Goal: Information Seeking & Learning: Find specific fact

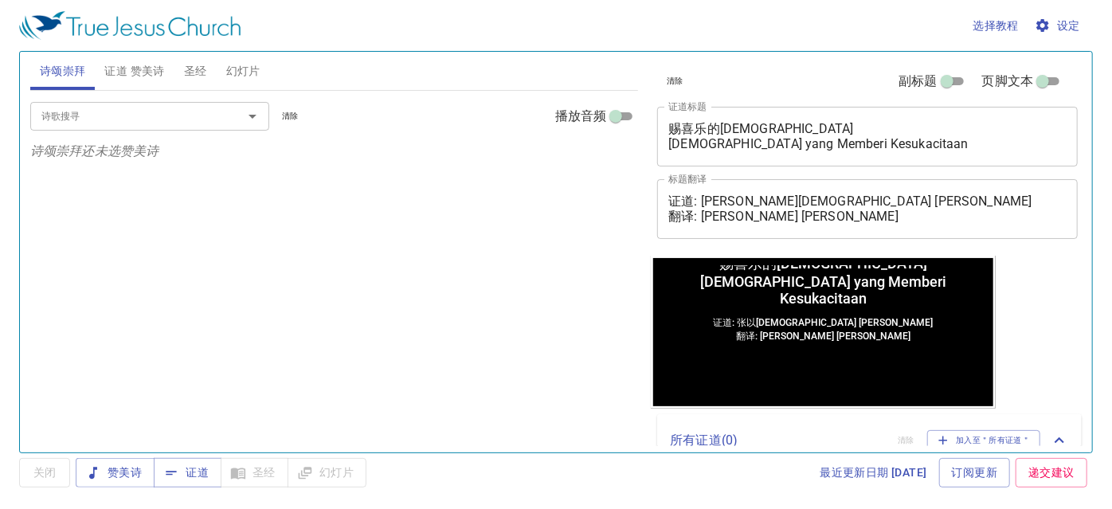
click at [153, 72] on span "证道 赞美诗" at bounding box center [134, 71] width 60 height 20
click at [231, 72] on span "幻灯片" at bounding box center [243, 71] width 34 height 20
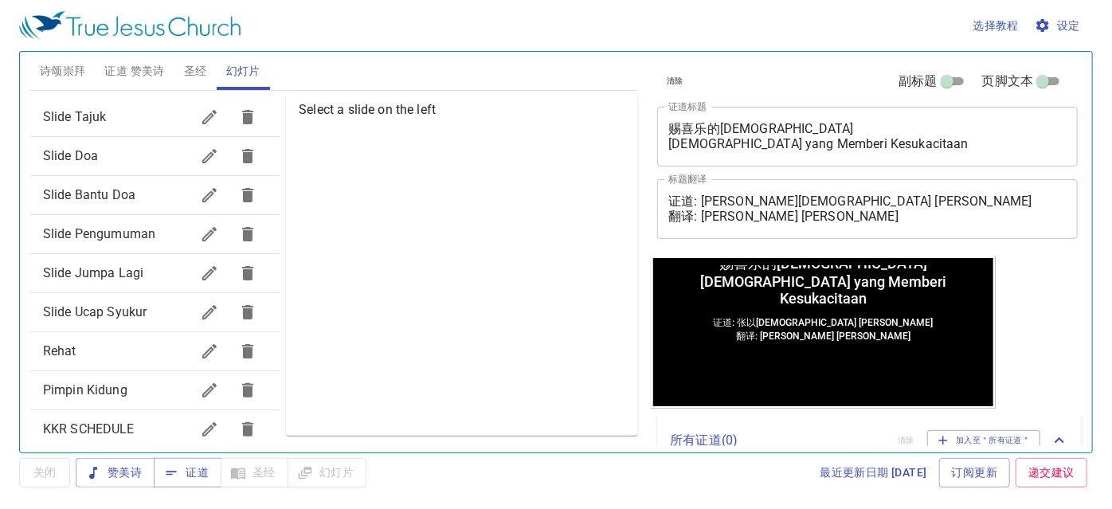
scroll to position [237, 0]
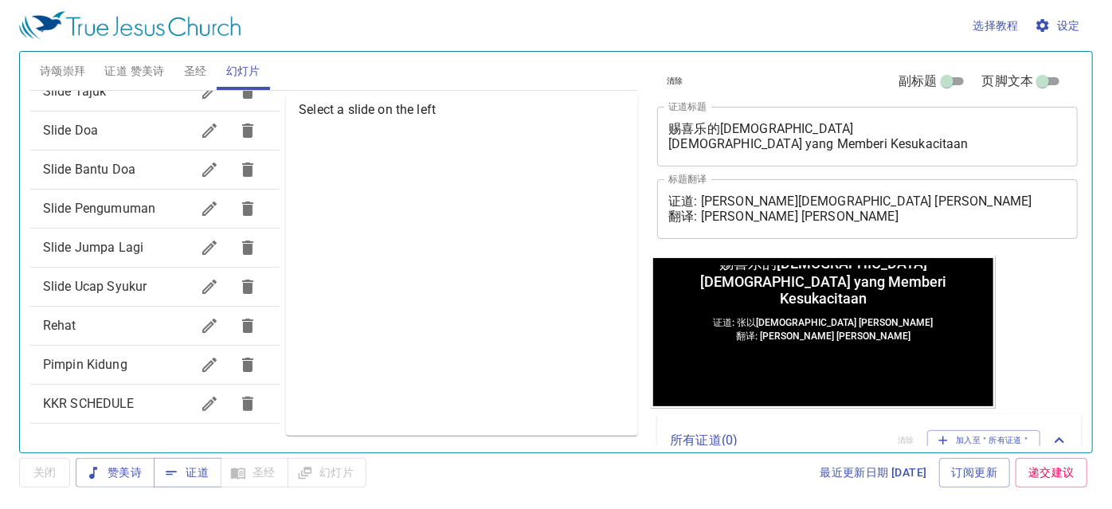
click at [147, 387] on div "KKR SCHEDULE" at bounding box center [154, 404] width 249 height 38
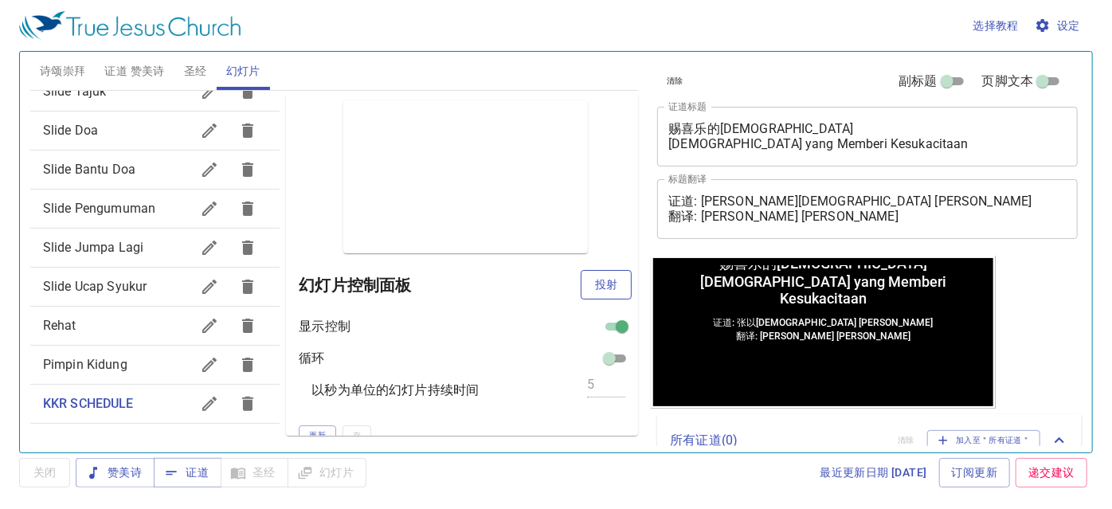
click at [601, 280] on span "投射" at bounding box center [605, 285] width 25 height 20
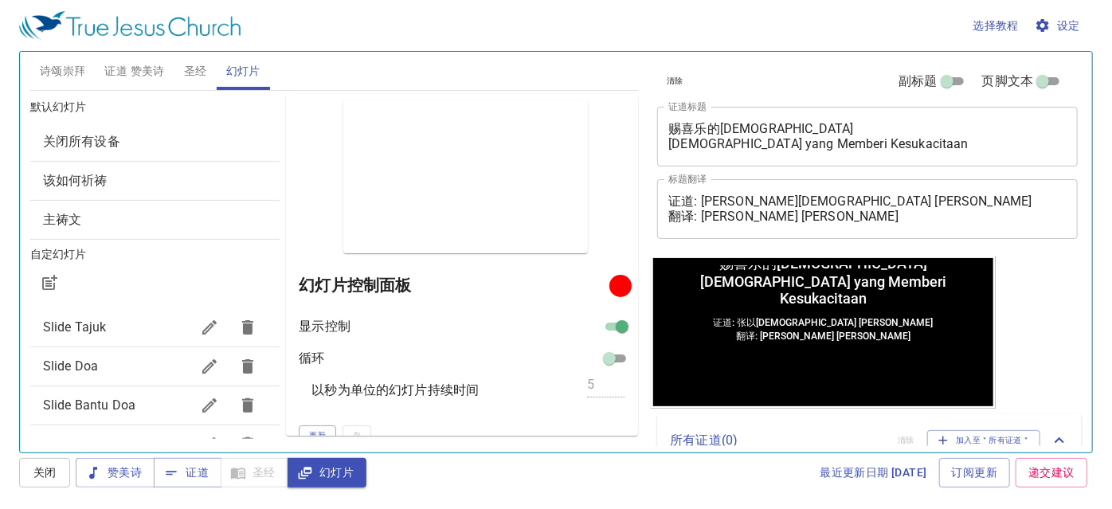
scroll to position [0, 0]
click at [87, 366] on span "Slide Doa" at bounding box center [70, 367] width 55 height 15
click at [127, 73] on span "证道 赞美诗" at bounding box center [134, 71] width 60 height 20
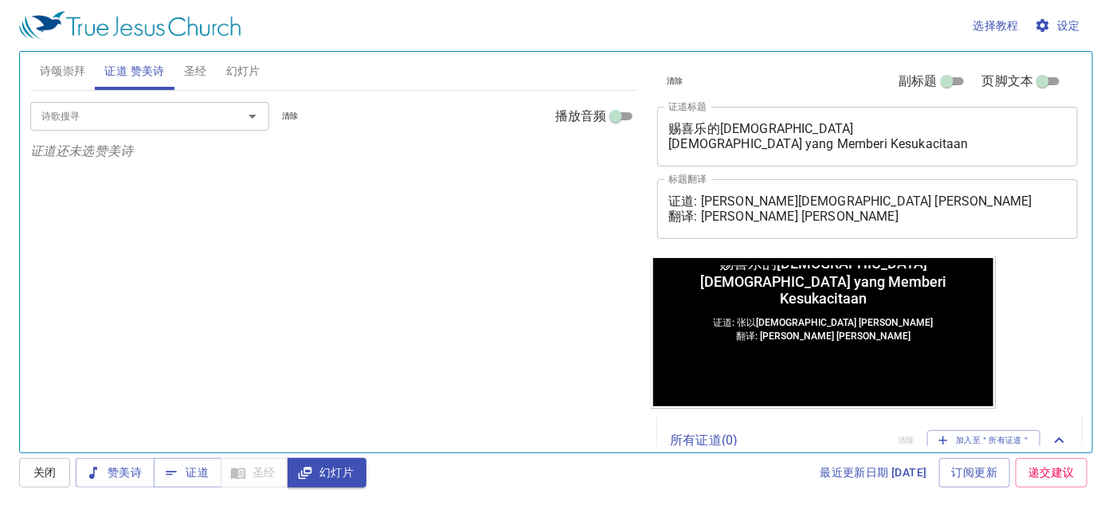
click at [60, 68] on span "诗颂崇拜" at bounding box center [63, 71] width 46 height 20
click at [133, 64] on span "证道 赞美诗" at bounding box center [134, 71] width 60 height 20
click at [114, 115] on input "诗歌搜寻" at bounding box center [126, 116] width 182 height 18
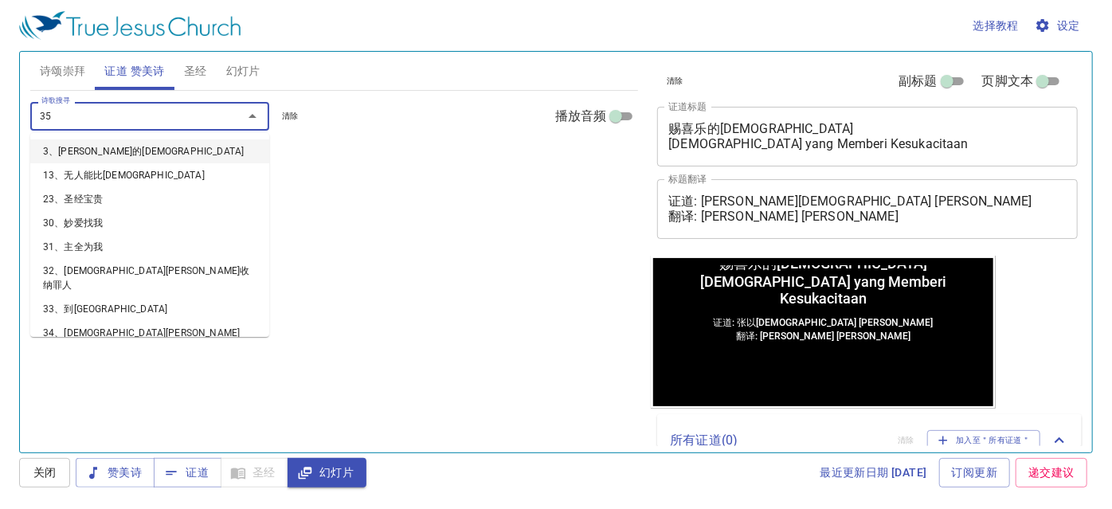
type input "359"
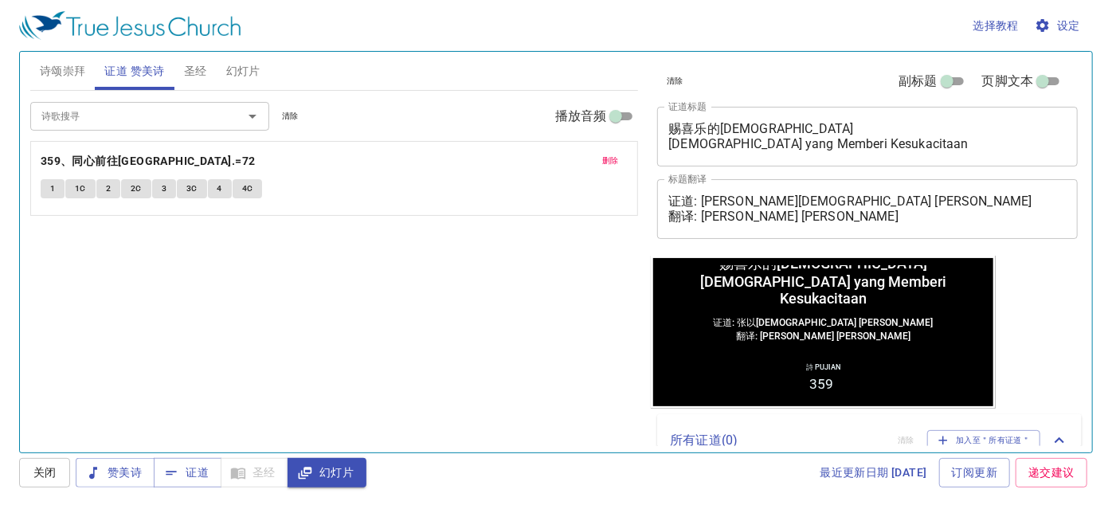
click at [484, 318] on div "诗歌搜寻 诗歌搜寻 清除 播放音频 删除 359、同心前往[GEOGRAPHIC_DATA] G大调 ♩.=72 1 1C 2 2C 3 3C 4 4C" at bounding box center [334, 265] width 609 height 348
click at [58, 67] on span "诗颂崇拜" at bounding box center [63, 71] width 46 height 20
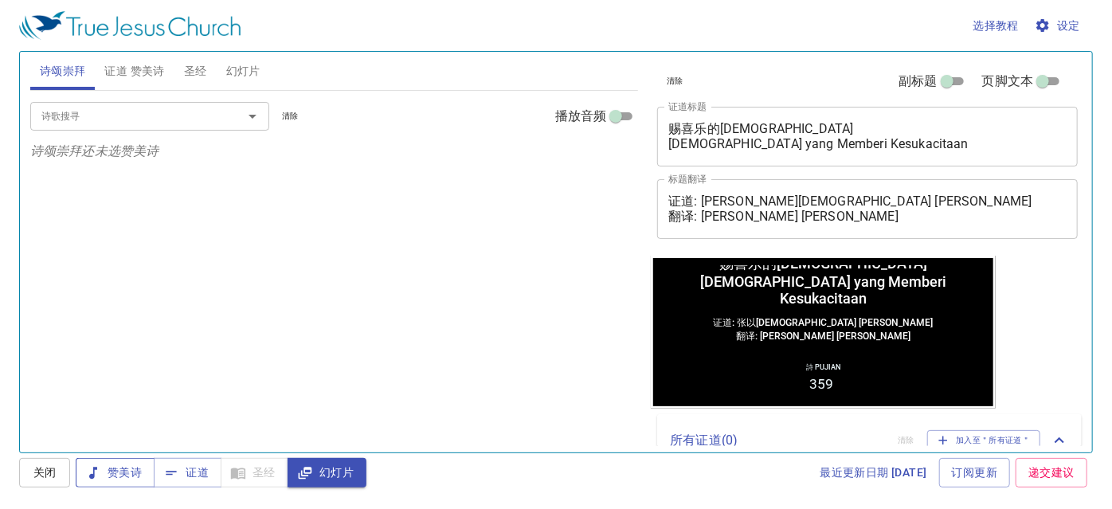
click at [124, 464] on span "赞美诗" at bounding box center [114, 473] width 53 height 20
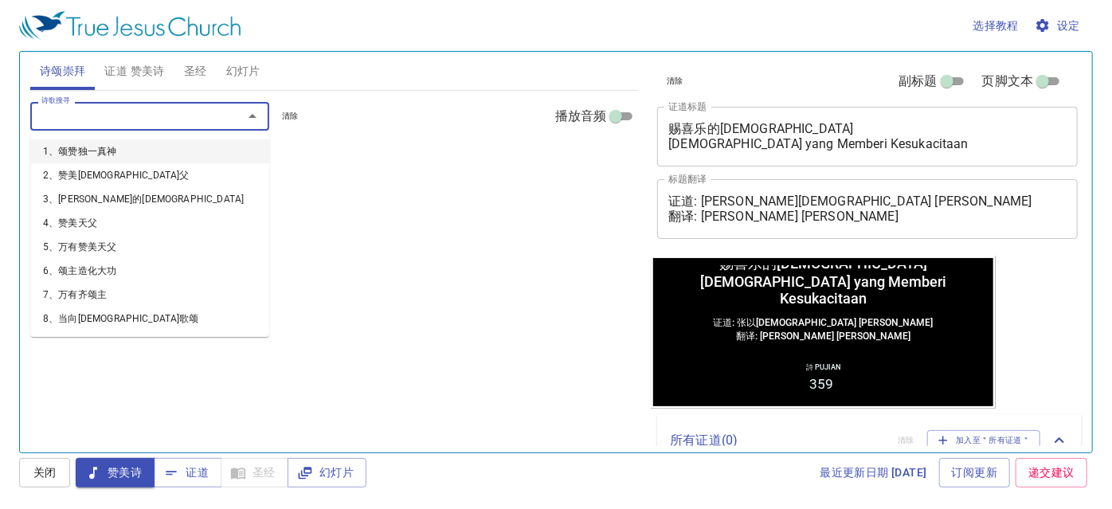
click at [57, 114] on input "诗歌搜寻" at bounding box center [126, 116] width 182 height 18
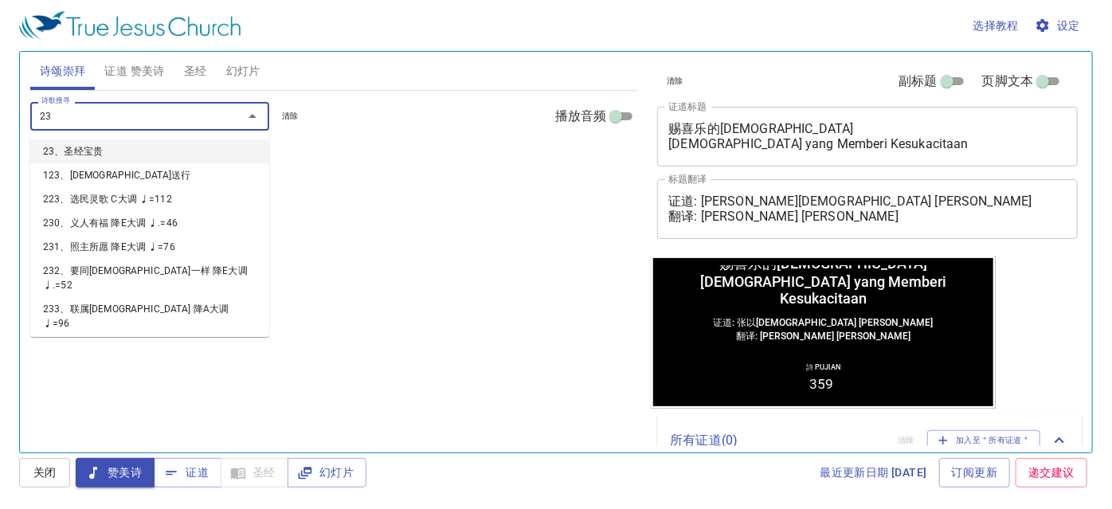
type input "237"
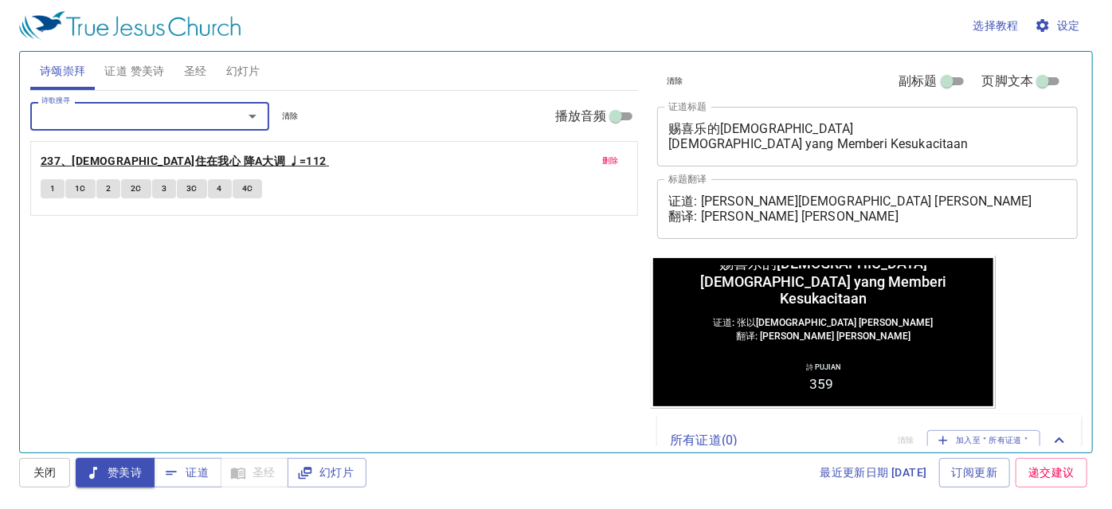
click at [84, 163] on b "237、[DEMOGRAPHIC_DATA]住在我心 降A大调 ♩=112" at bounding box center [184, 161] width 286 height 20
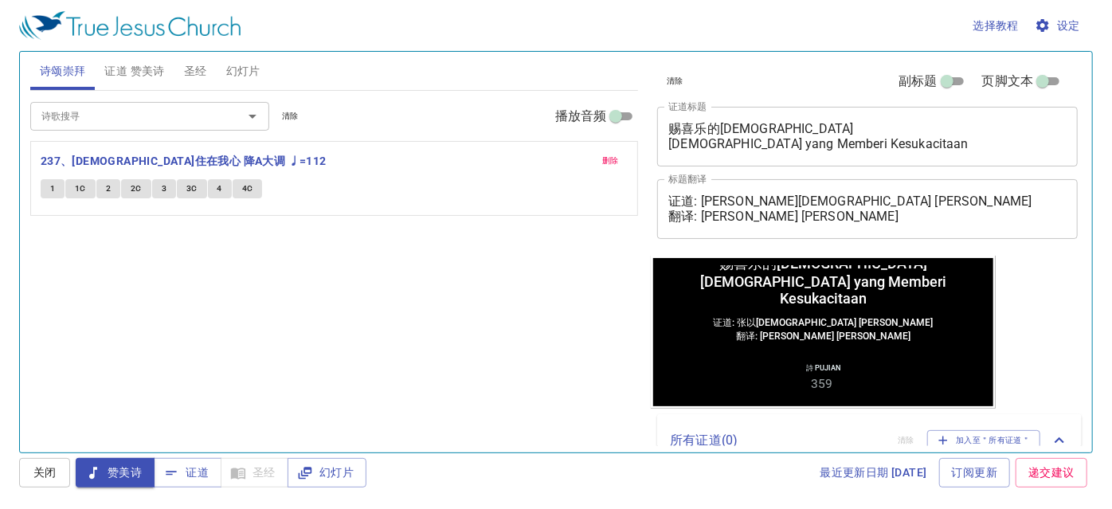
click at [142, 112] on input "诗歌搜寻" at bounding box center [126, 116] width 182 height 18
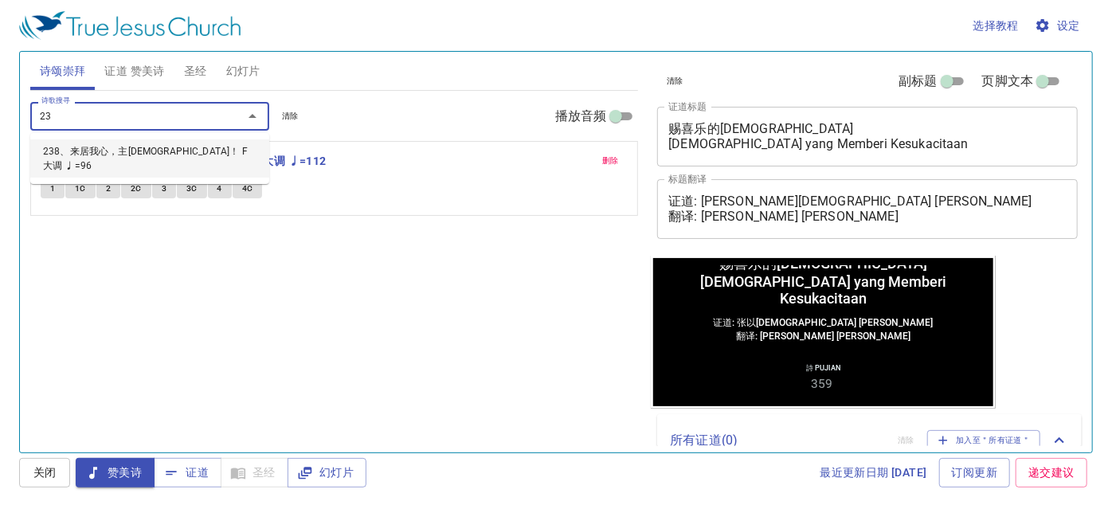
type input "238"
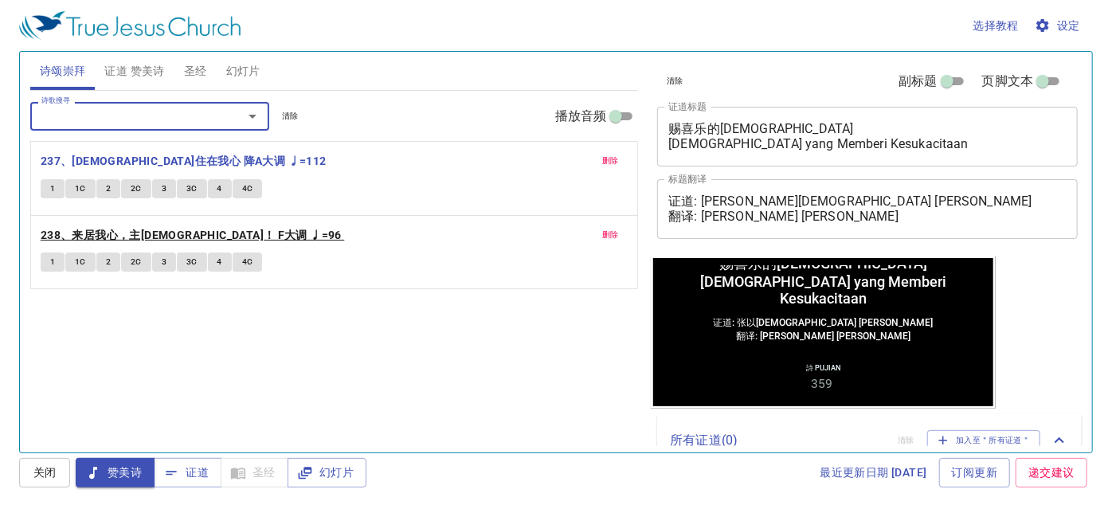
click at [141, 229] on b "238、来居我心，主[DEMOGRAPHIC_DATA]！ F大调 ♩=96" at bounding box center [191, 235] width 301 height 20
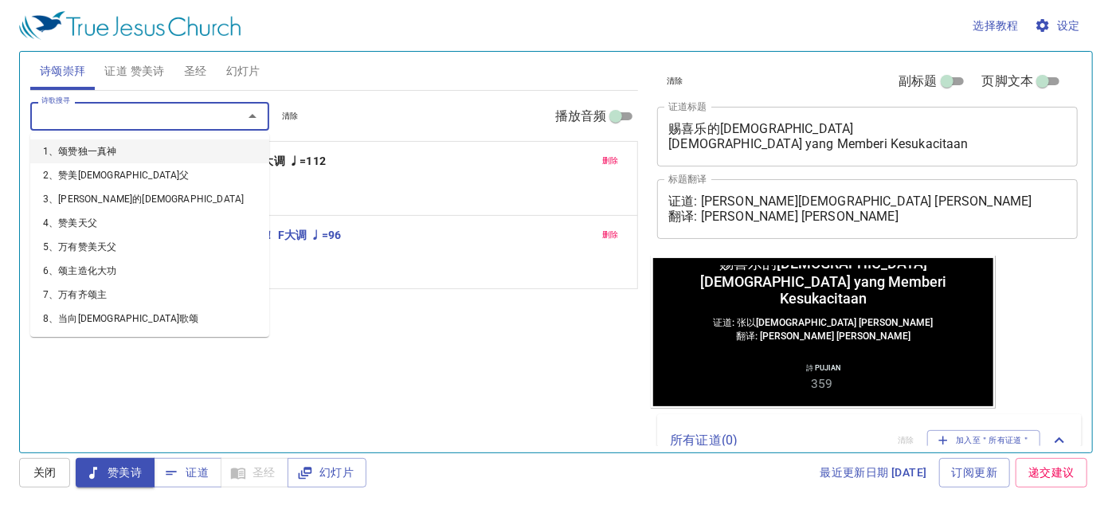
click at [191, 116] on input "诗歌搜寻" at bounding box center [126, 116] width 182 height 18
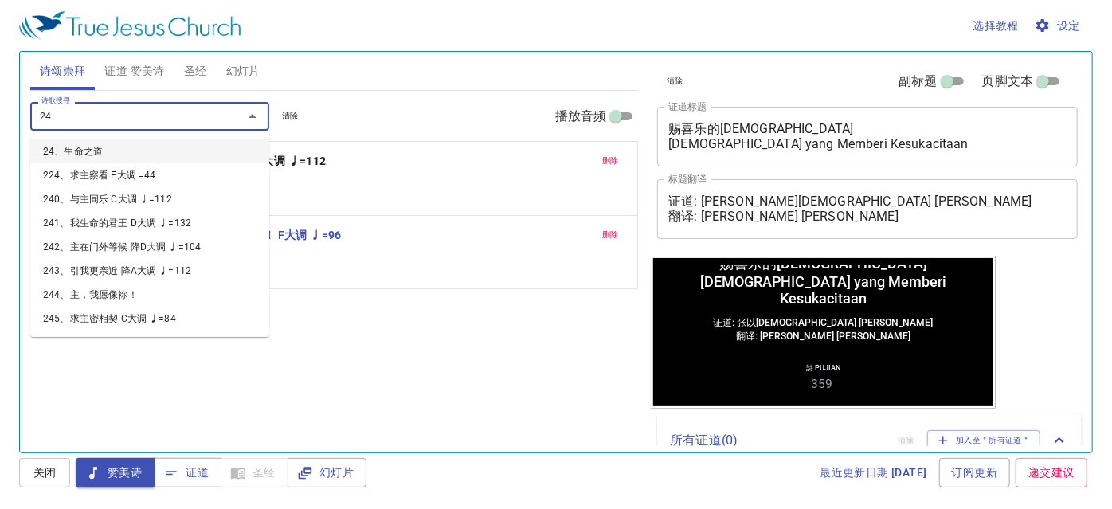
type input "240"
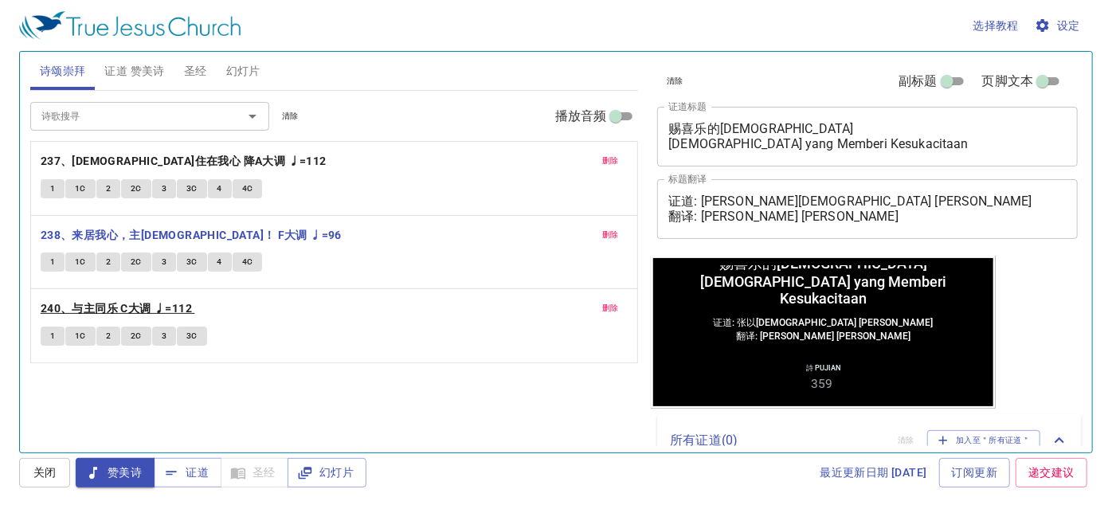
click at [80, 305] on b "240、与主同乐 C大调 ♩=112" at bounding box center [116, 309] width 151 height 20
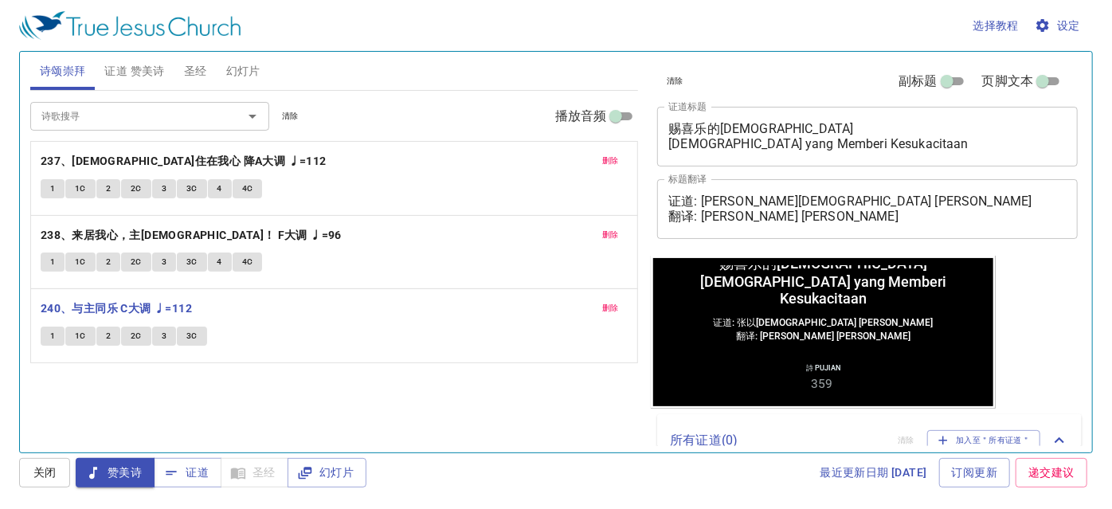
click at [139, 112] on input "诗歌搜寻" at bounding box center [126, 116] width 182 height 18
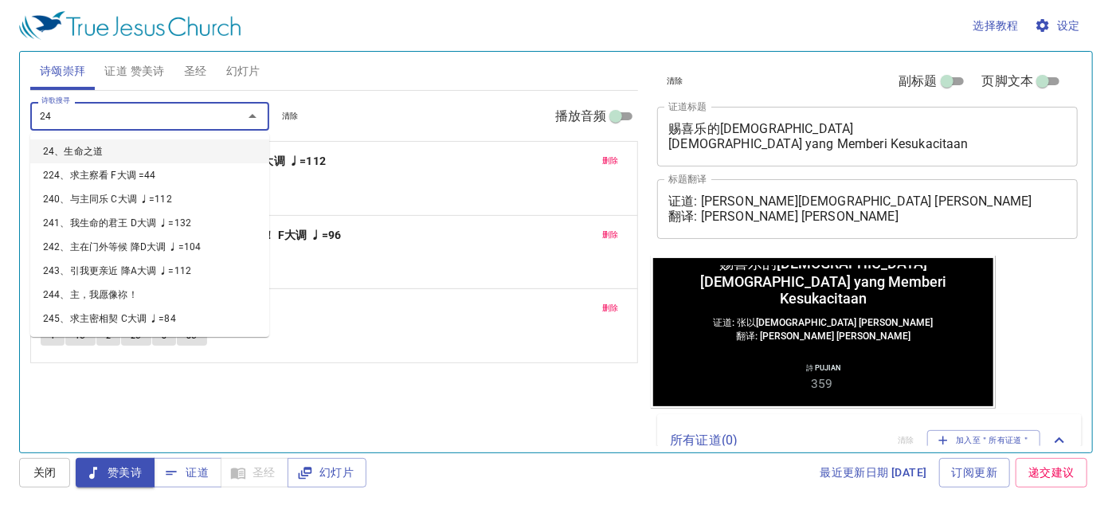
type input "241"
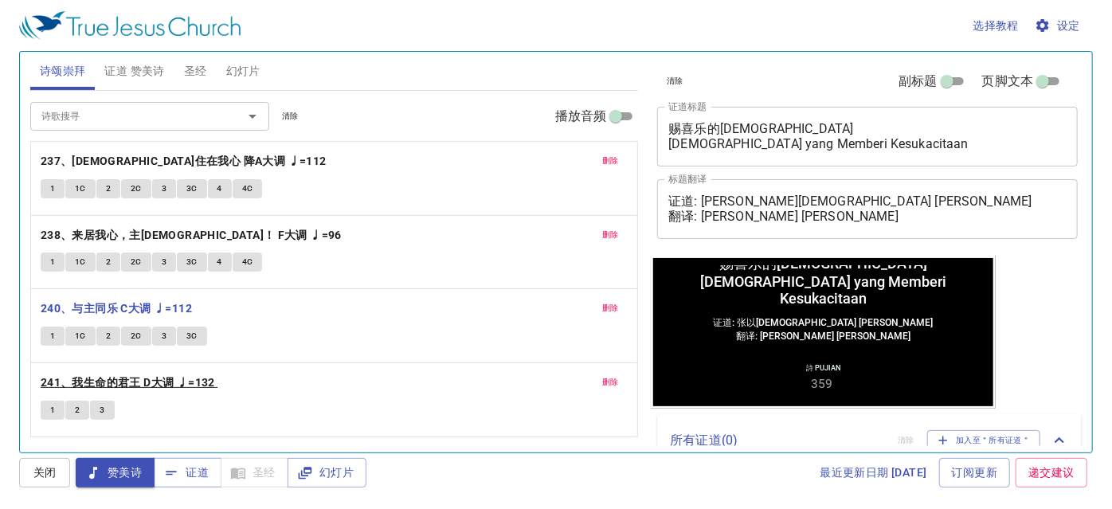
click at [87, 375] on b "241、我生命的君王 D大调 ♩=132" at bounding box center [128, 383] width 174 height 20
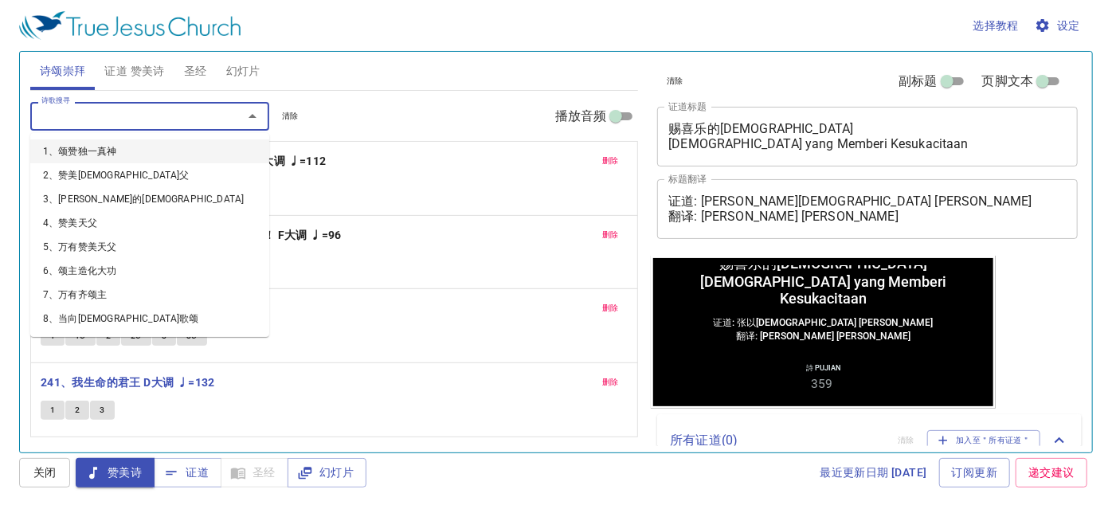
click at [57, 114] on input "诗歌搜寻" at bounding box center [126, 116] width 182 height 18
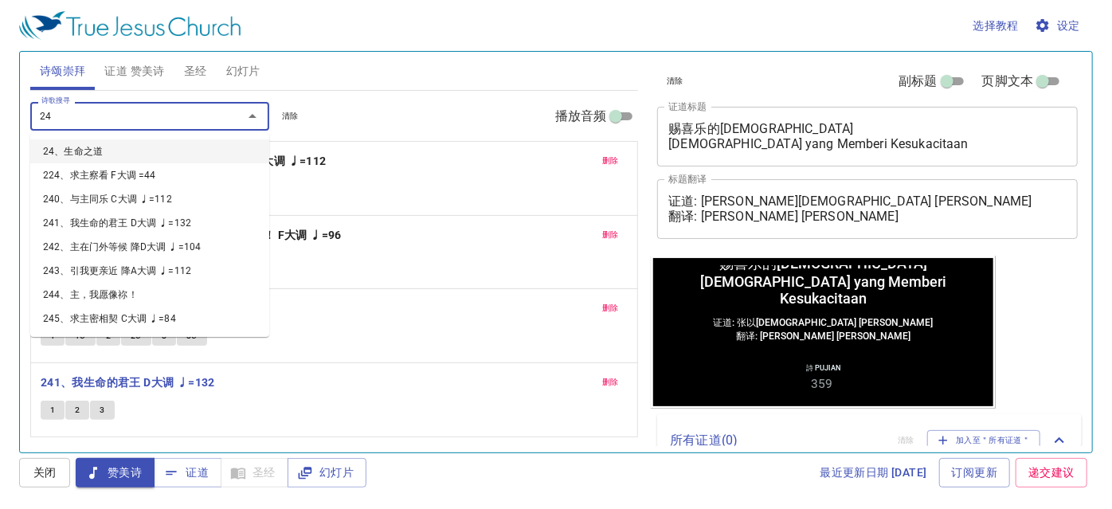
type input "242"
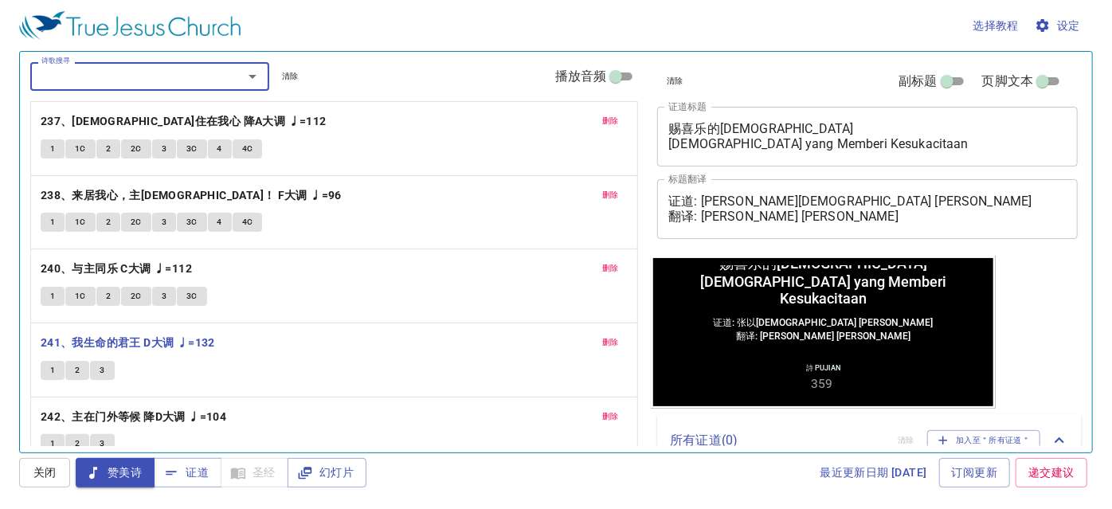
scroll to position [61, 0]
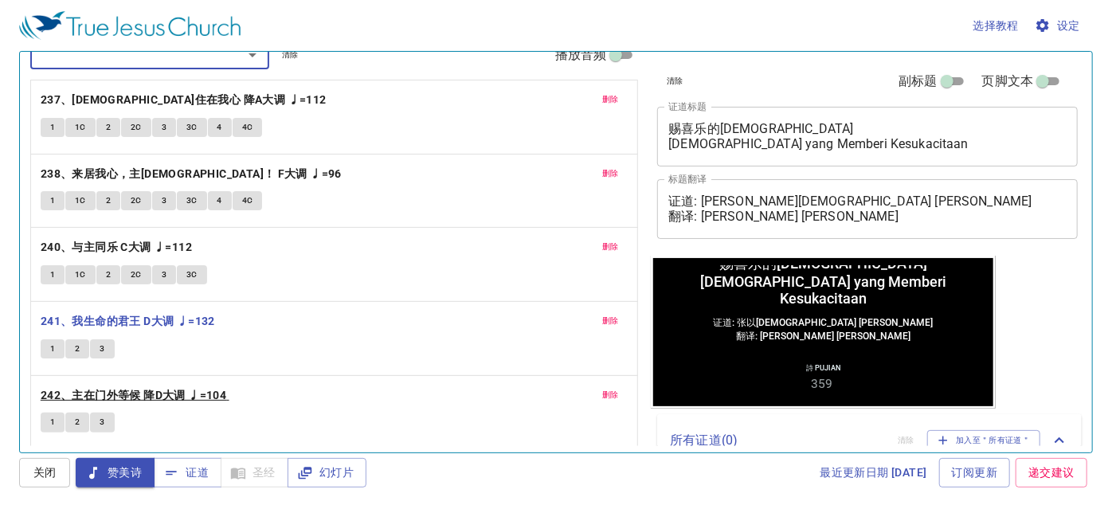
click at [128, 393] on b "242、主在门外等候 降D大调 ♩=104" at bounding box center [134, 396] width 186 height 20
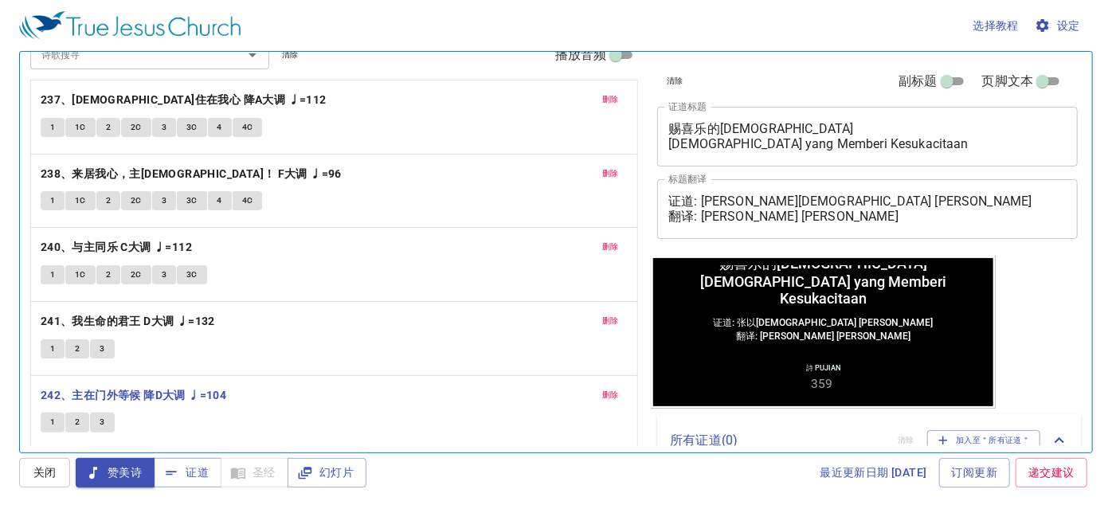
click at [464, 476] on div "最近更新日期 [DATE] 订阅更新 递交建议" at bounding box center [732, 472] width 721 height 29
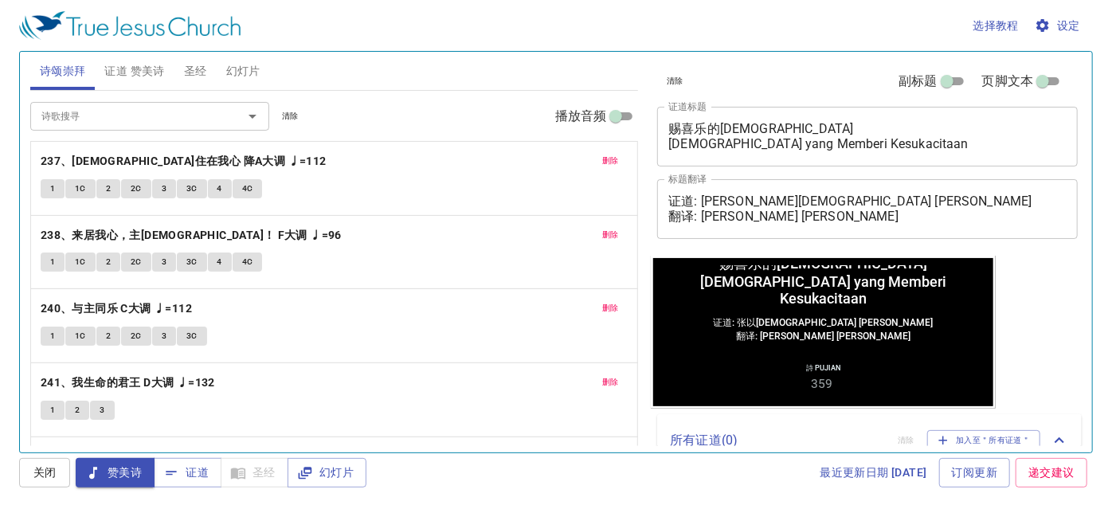
scroll to position [0, 0]
click at [148, 72] on span "证道 赞美诗" at bounding box center [134, 71] width 60 height 20
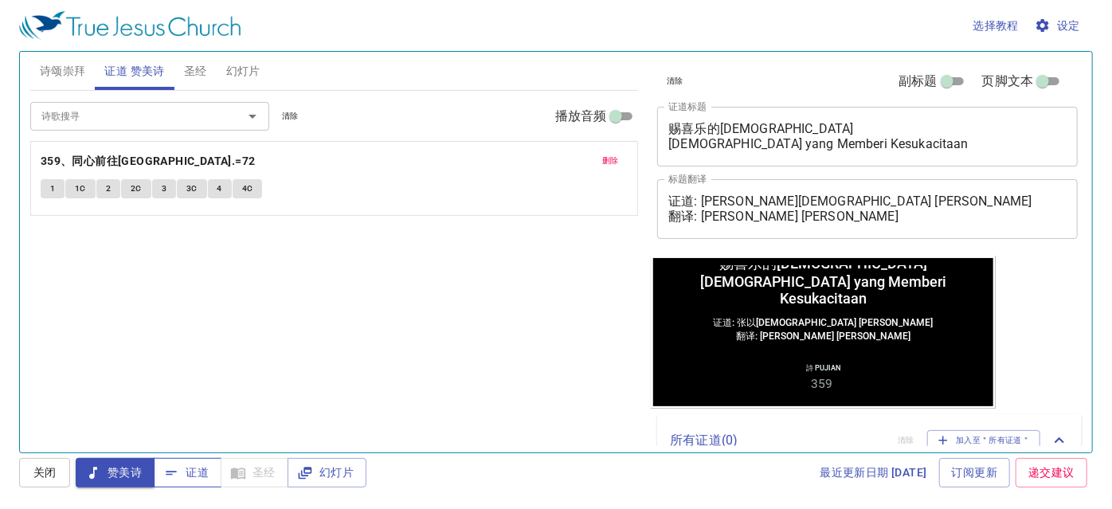
click at [189, 472] on span "证道" at bounding box center [187, 473] width 42 height 20
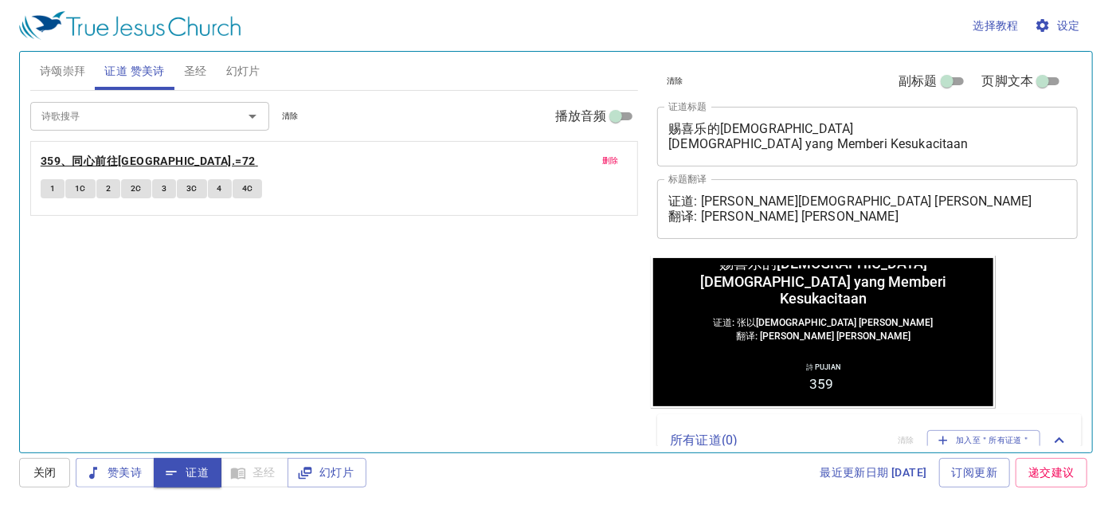
click at [115, 159] on b "359、同心前往[GEOGRAPHIC_DATA].=72" at bounding box center [148, 161] width 215 height 20
click at [52, 189] on span "1" at bounding box center [52, 189] width 5 height 14
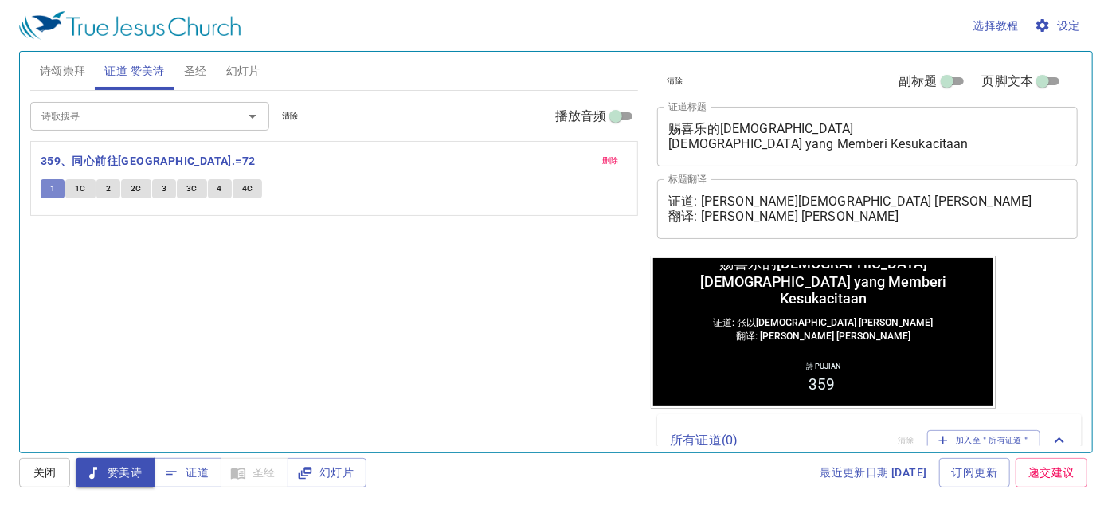
click at [45, 188] on button "1" at bounding box center [53, 188] width 24 height 19
